Goal: Information Seeking & Learning: Check status

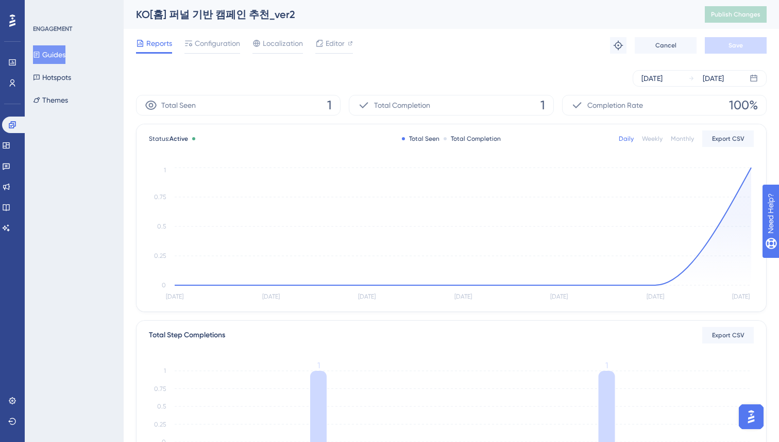
click at [509, 18] on div "KO[홈] 퍼널 기반 캠페인 추천_ver2" at bounding box center [407, 14] width 543 height 14
click at [428, 62] on div "[DATE] [DATE]" at bounding box center [451, 78] width 631 height 33
click at [531, 48] on div "Reports Configuration Localization Editor Troubleshoot Cancel Save" at bounding box center [451, 45] width 631 height 33
click at [271, 283] on circle at bounding box center [271, 285] width 6 height 6
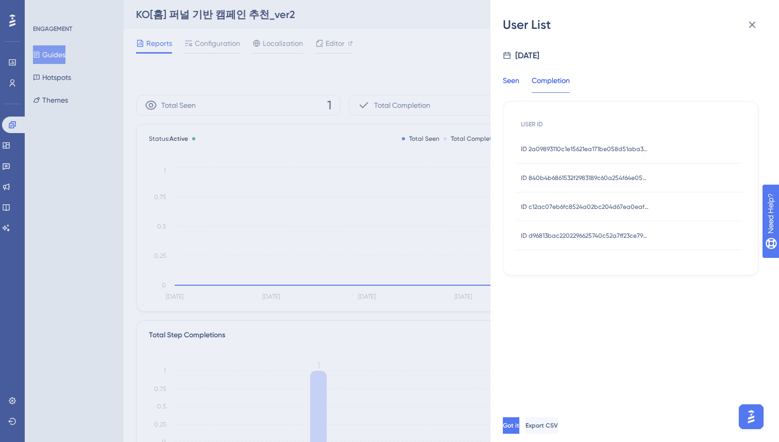
click at [513, 77] on div "Seen" at bounding box center [511, 83] width 16 height 19
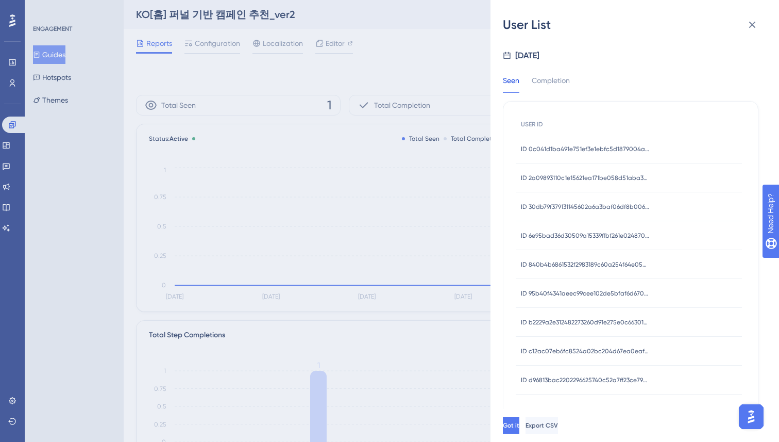
scroll to position [11, 0]
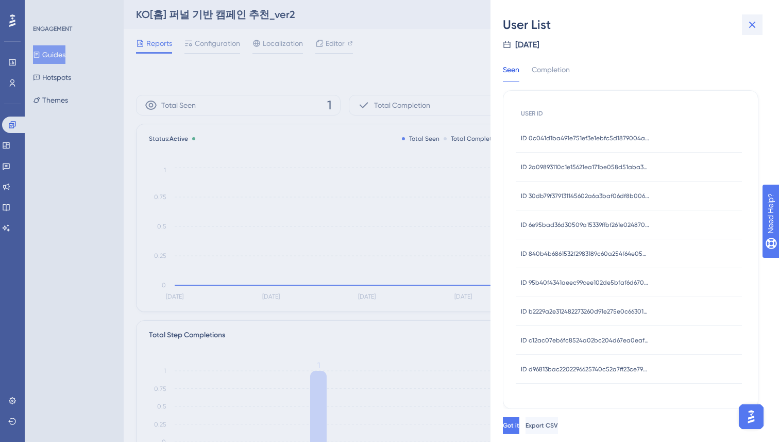
click at [749, 25] on icon at bounding box center [752, 25] width 12 height 12
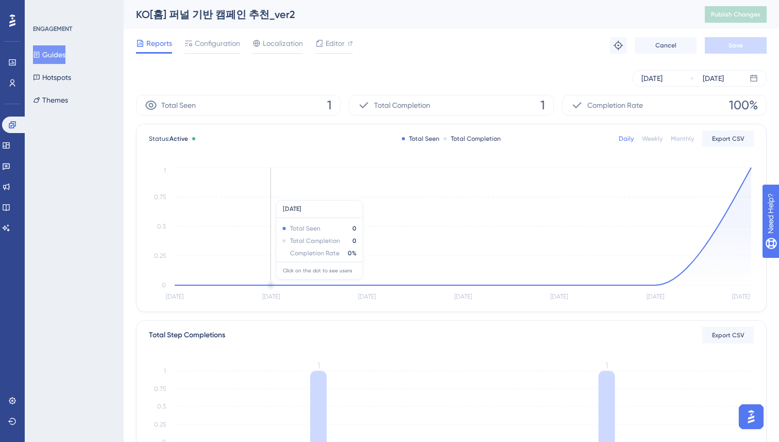
click at [270, 284] on icon at bounding box center [463, 225] width 577 height 117
click at [268, 283] on circle at bounding box center [271, 285] width 6 height 6
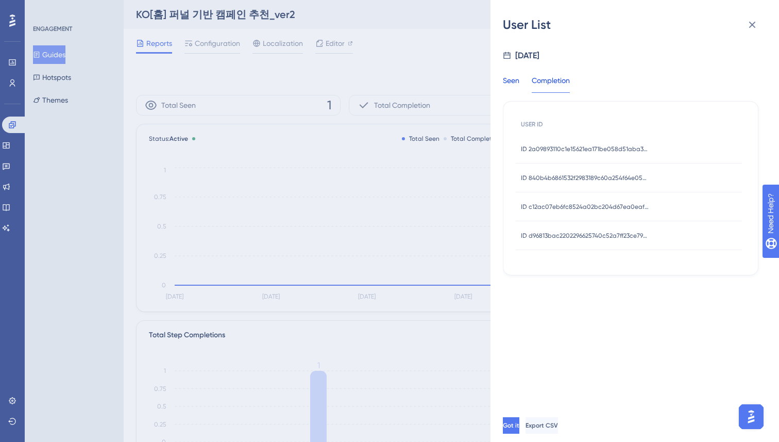
click at [512, 85] on div "Seen" at bounding box center [511, 83] width 16 height 19
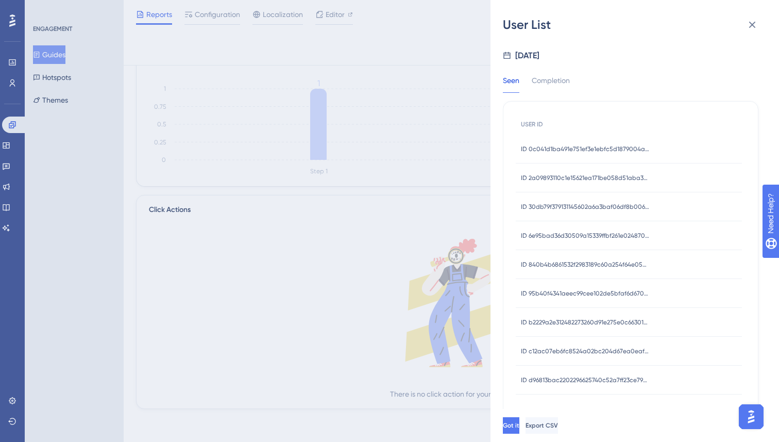
scroll to position [0, 0]
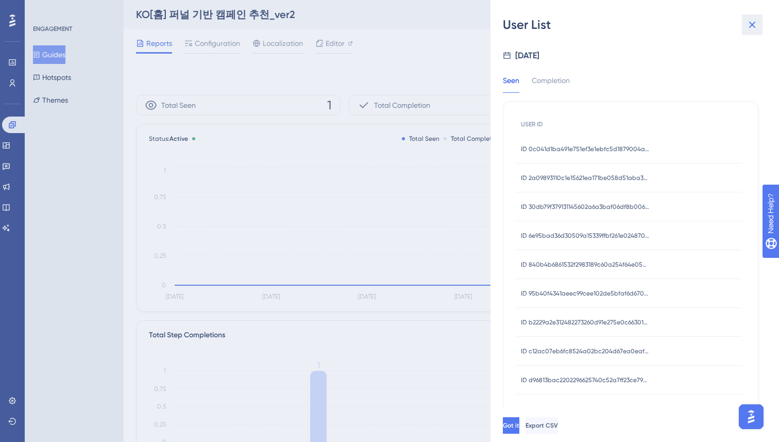
click at [754, 22] on icon at bounding box center [752, 25] width 12 height 12
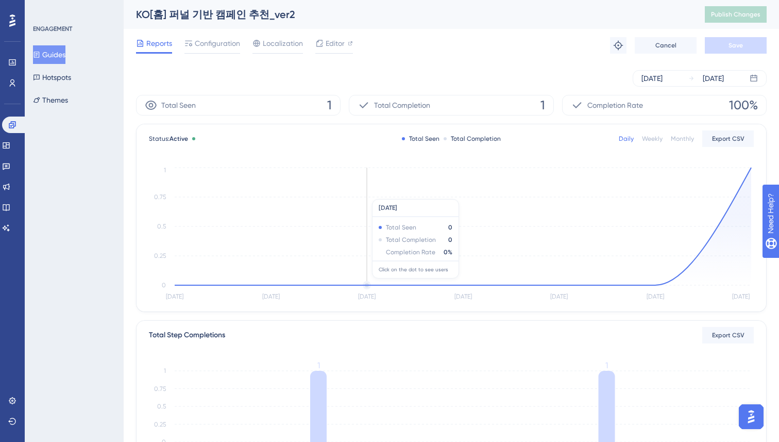
click at [366, 283] on circle at bounding box center [367, 285] width 6 height 6
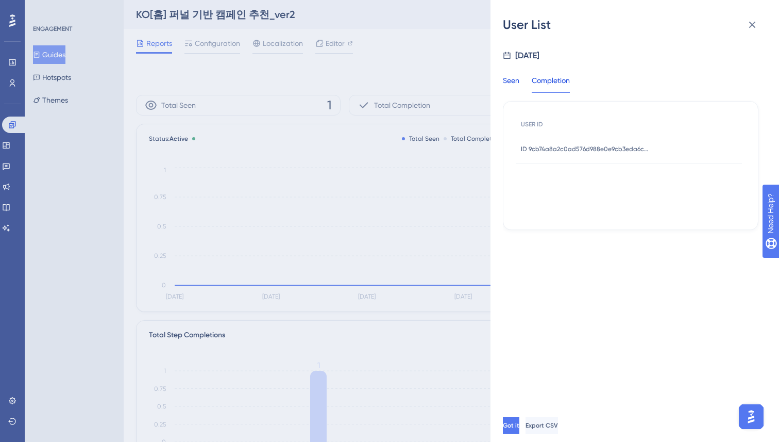
click at [515, 88] on div "Seen" at bounding box center [511, 83] width 16 height 19
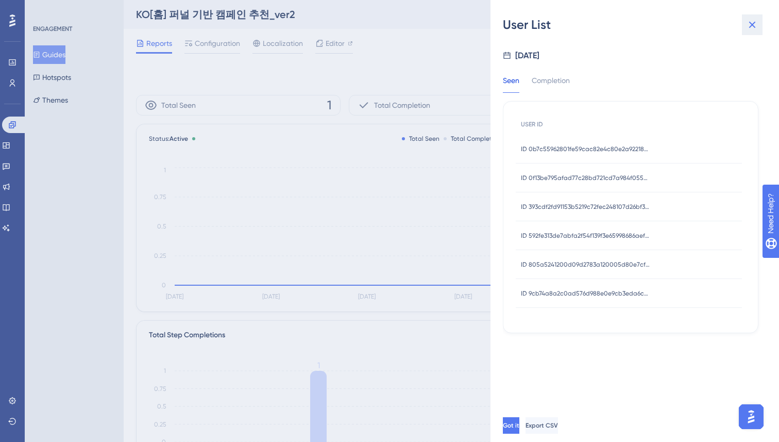
click at [746, 25] on button at bounding box center [752, 24] width 21 height 21
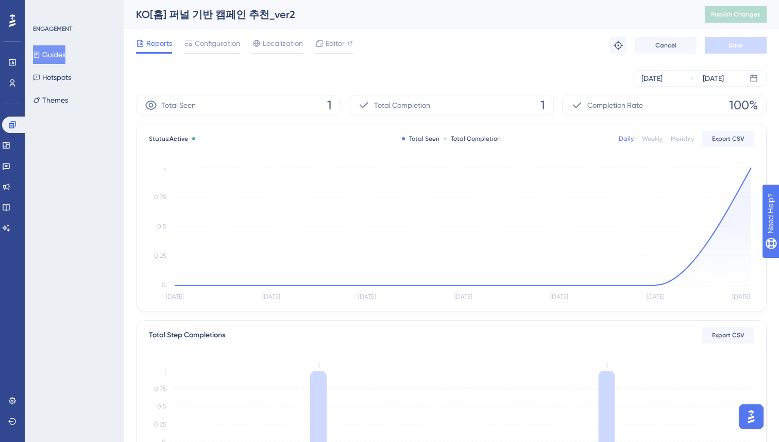
click at [424, 54] on div "Reports Configuration Localization Editor Troubleshoot Cancel Save" at bounding box center [451, 45] width 631 height 33
click at [688, 80] on icon at bounding box center [691, 78] width 6 height 6
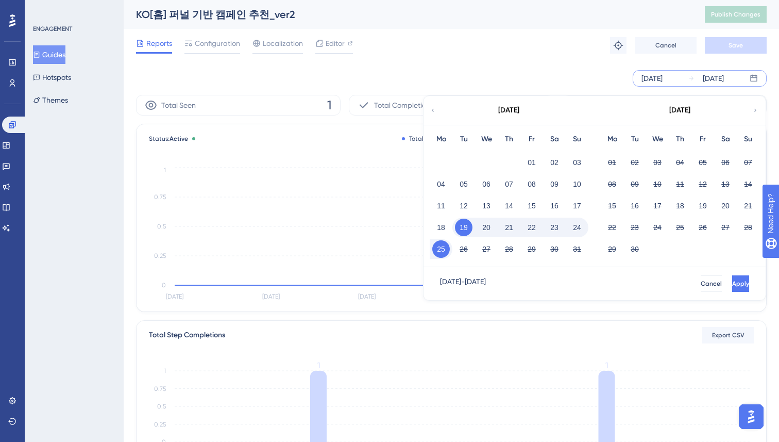
click at [535, 50] on div "Reports Configuration Localization Editor Troubleshoot Cancel Save" at bounding box center [451, 45] width 631 height 33
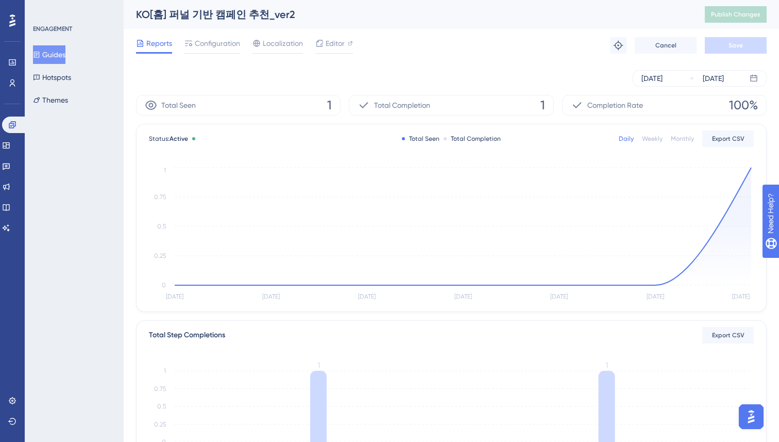
click at [535, 52] on div "Reports Configuration Localization Editor Troubleshoot Cancel Save" at bounding box center [451, 45] width 631 height 33
click at [433, 59] on div "Reports Configuration Localization Editor Troubleshoot Cancel Save" at bounding box center [451, 45] width 631 height 33
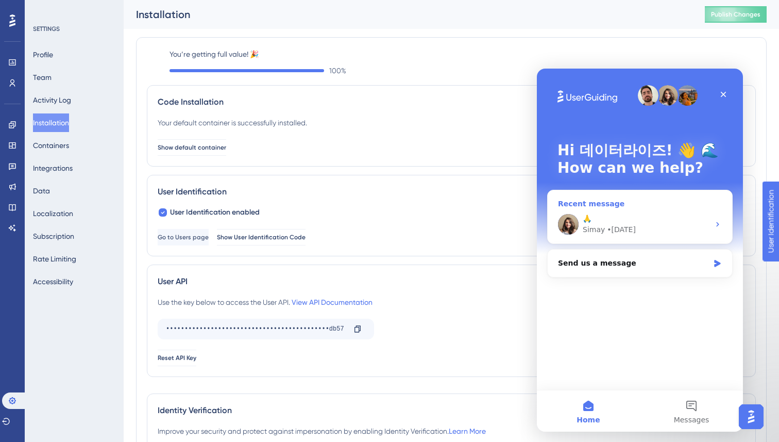
click at [645, 217] on div "🙏" at bounding box center [646, 218] width 127 height 11
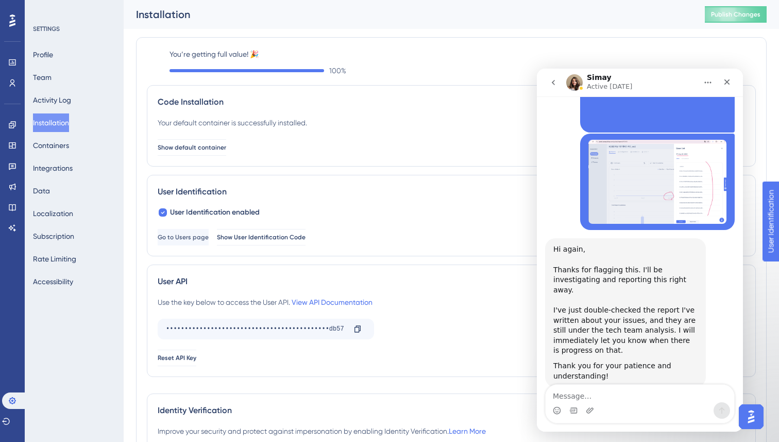
scroll to position [3057, 0]
